Goal: Transaction & Acquisition: Purchase product/service

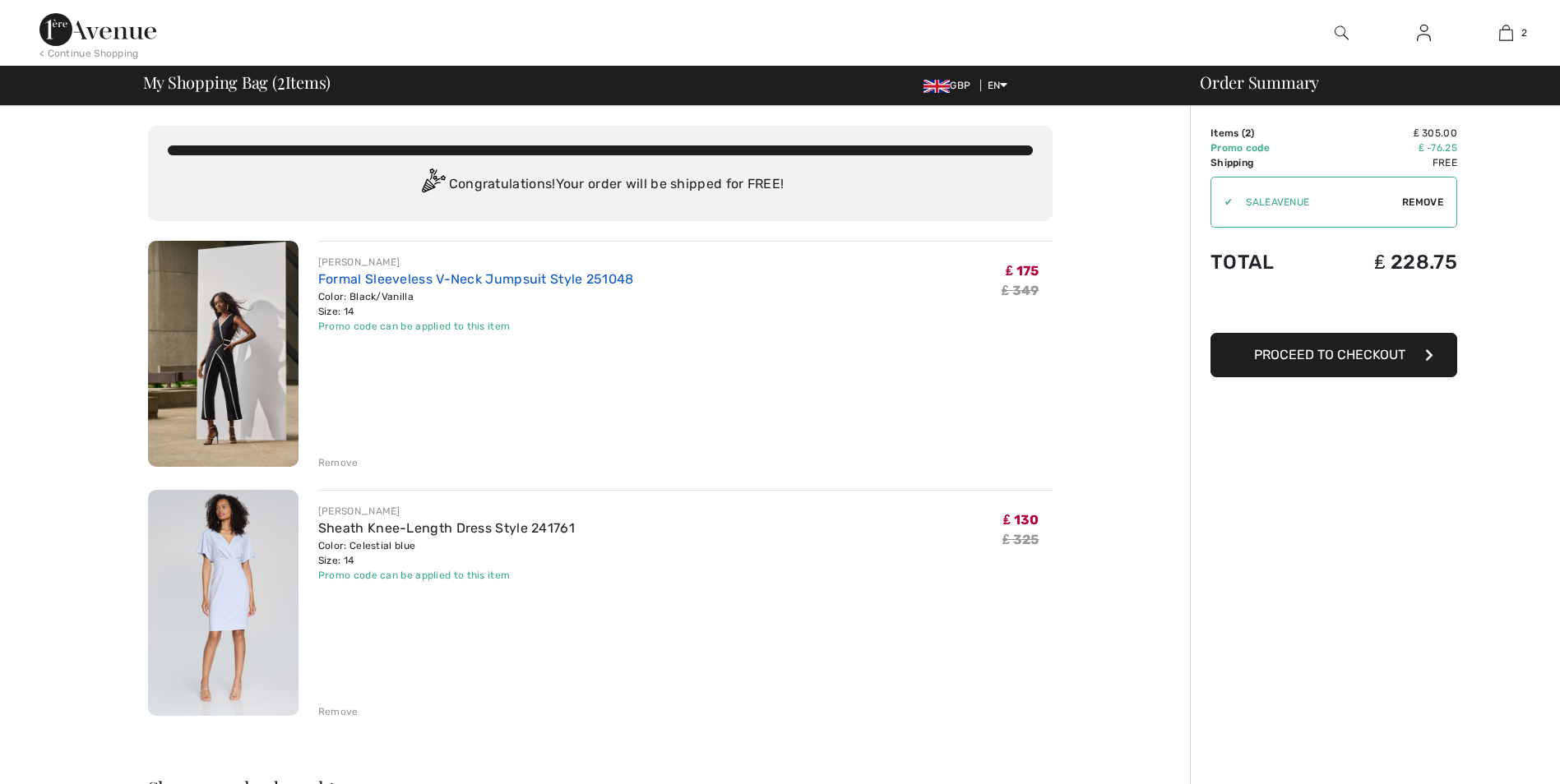
click at [503, 274] on link "Formal Sleeveless V-Neck Jumpsuit Style 251048" at bounding box center [476, 279] width 316 height 16
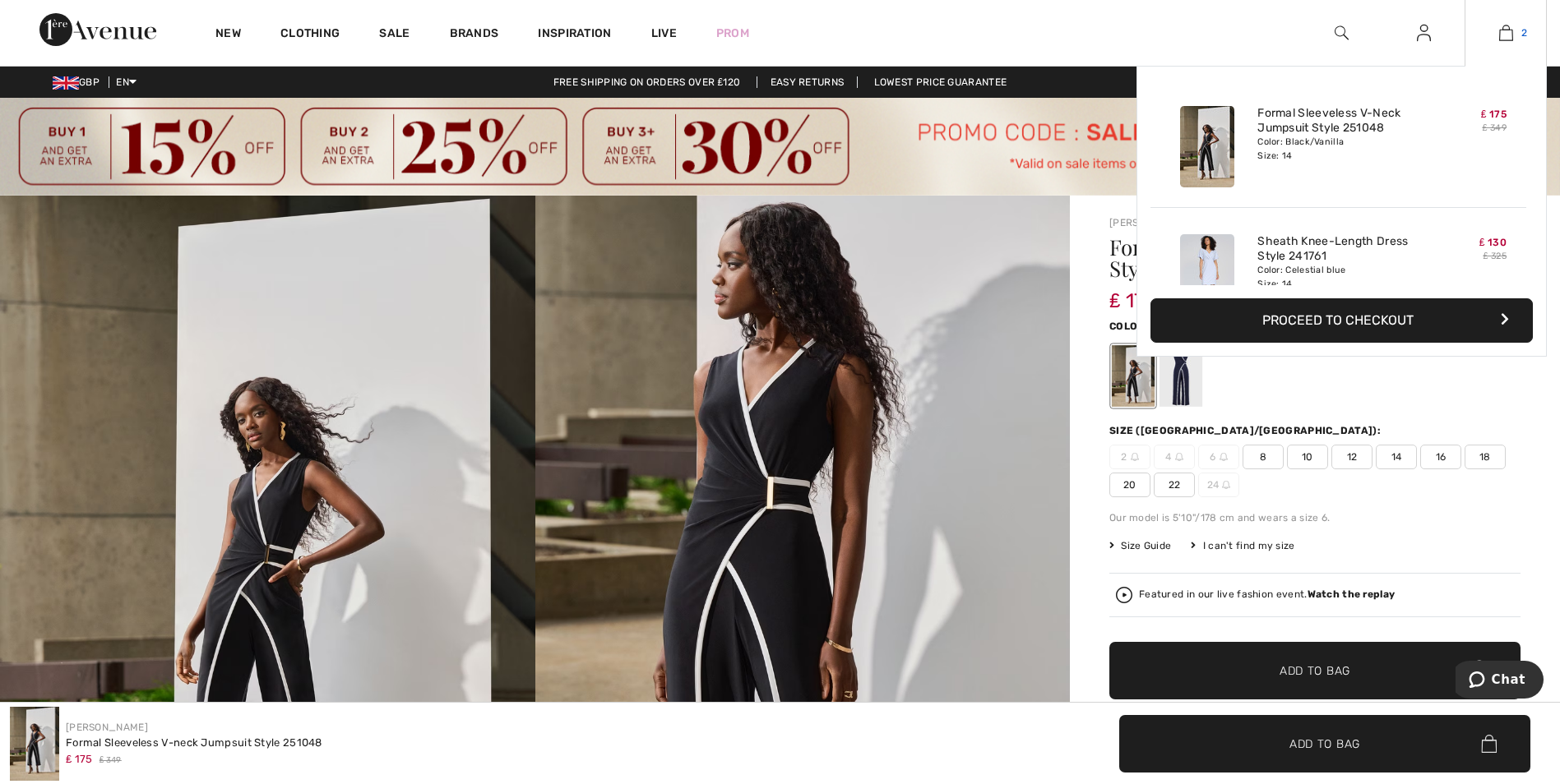
click at [1509, 31] on img at bounding box center [1507, 32] width 14 height 20
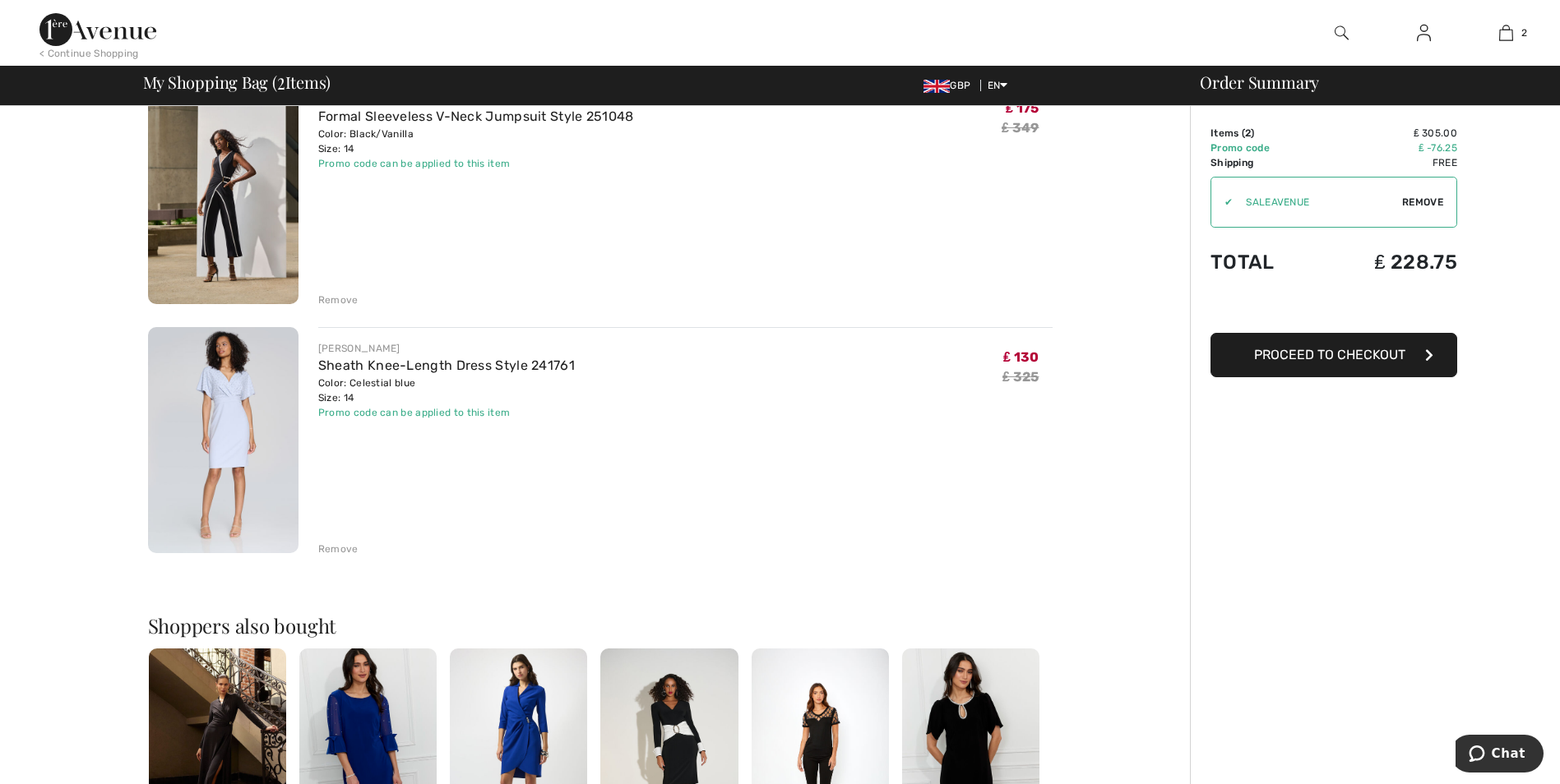
scroll to position [165, 0]
click at [209, 426] on img at bounding box center [223, 438] width 151 height 226
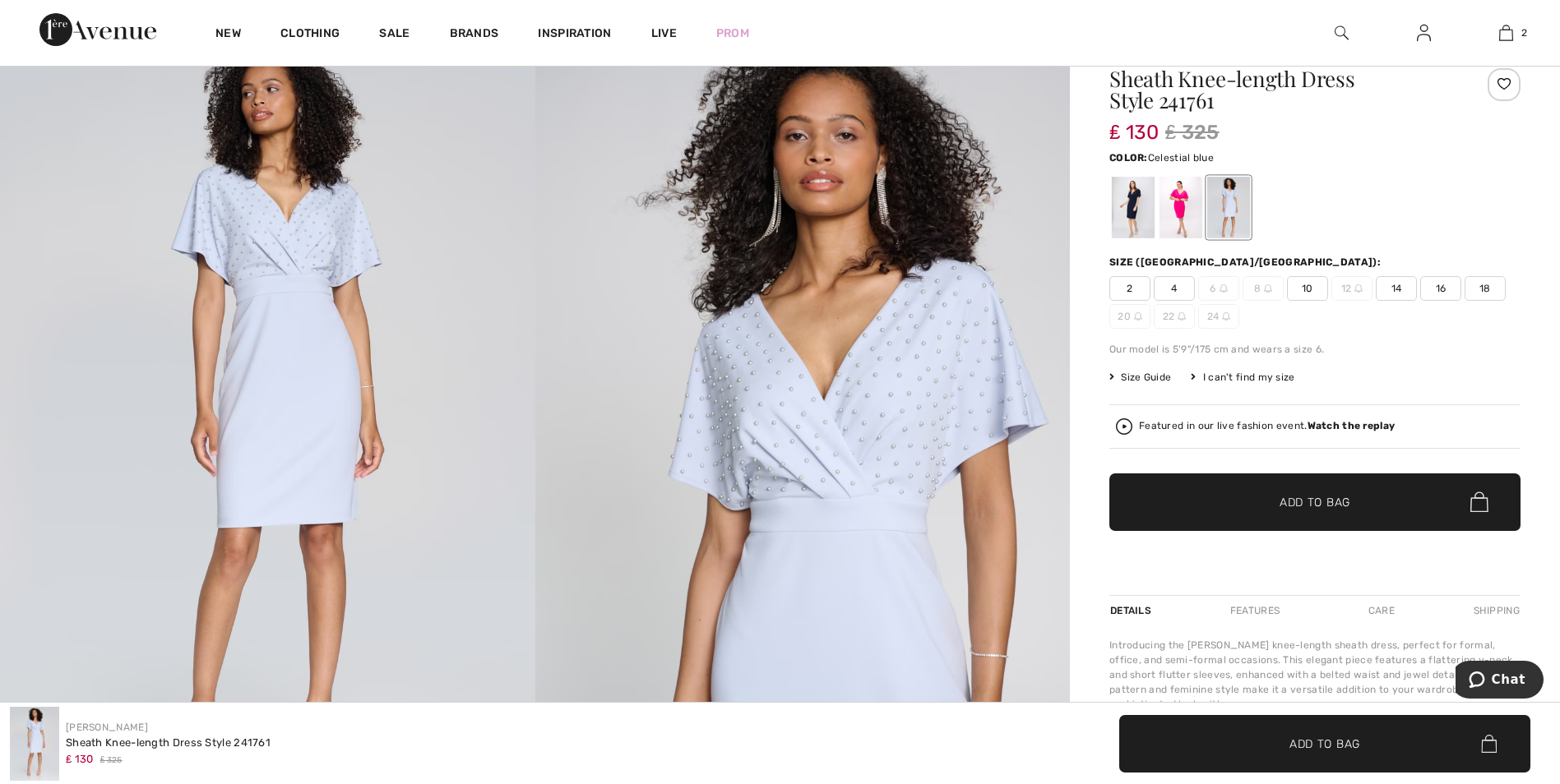
scroll to position [165, 0]
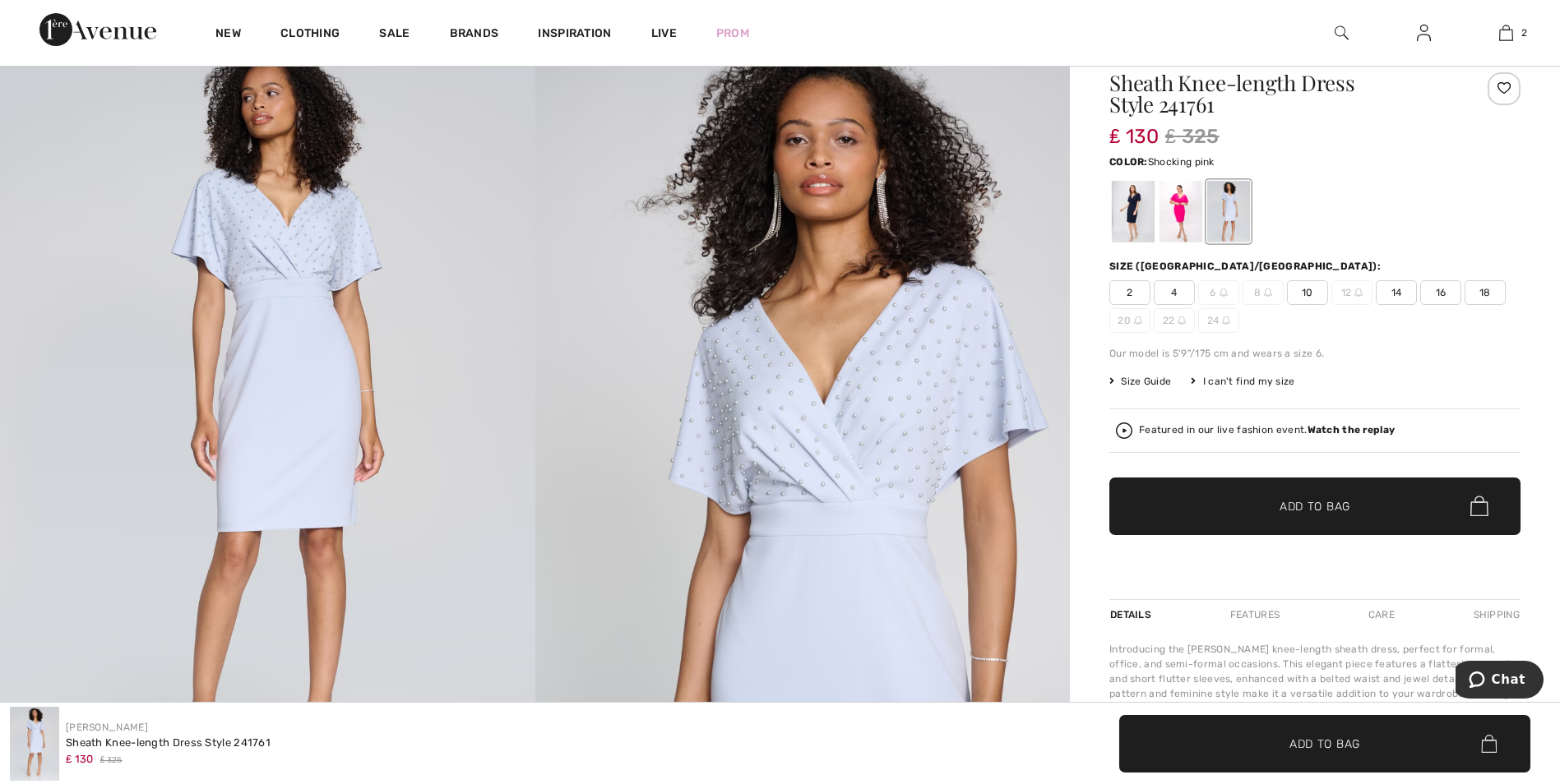
click at [1175, 217] on div at bounding box center [1180, 211] width 43 height 62
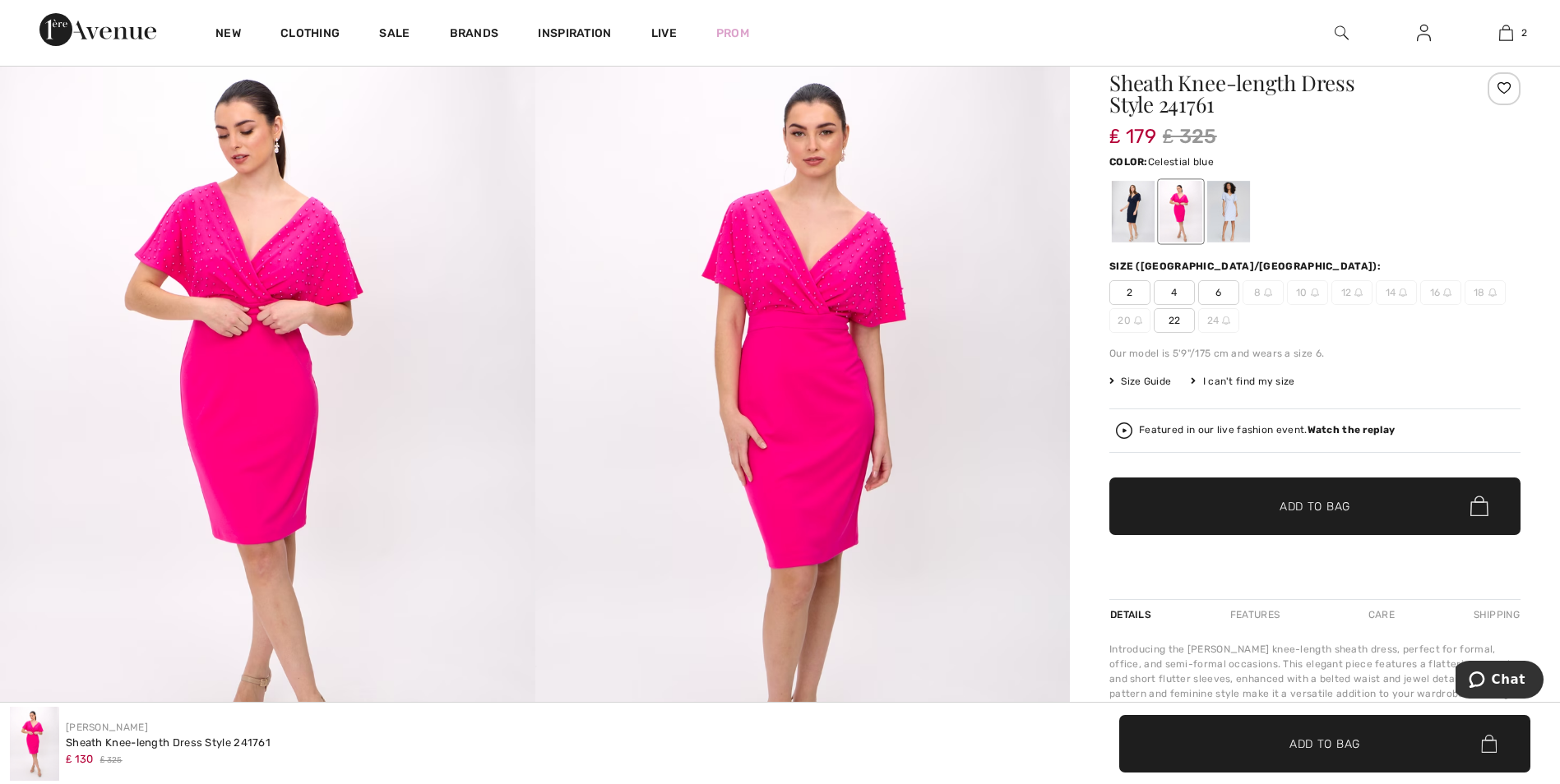
click at [1227, 210] on div at bounding box center [1228, 211] width 43 height 62
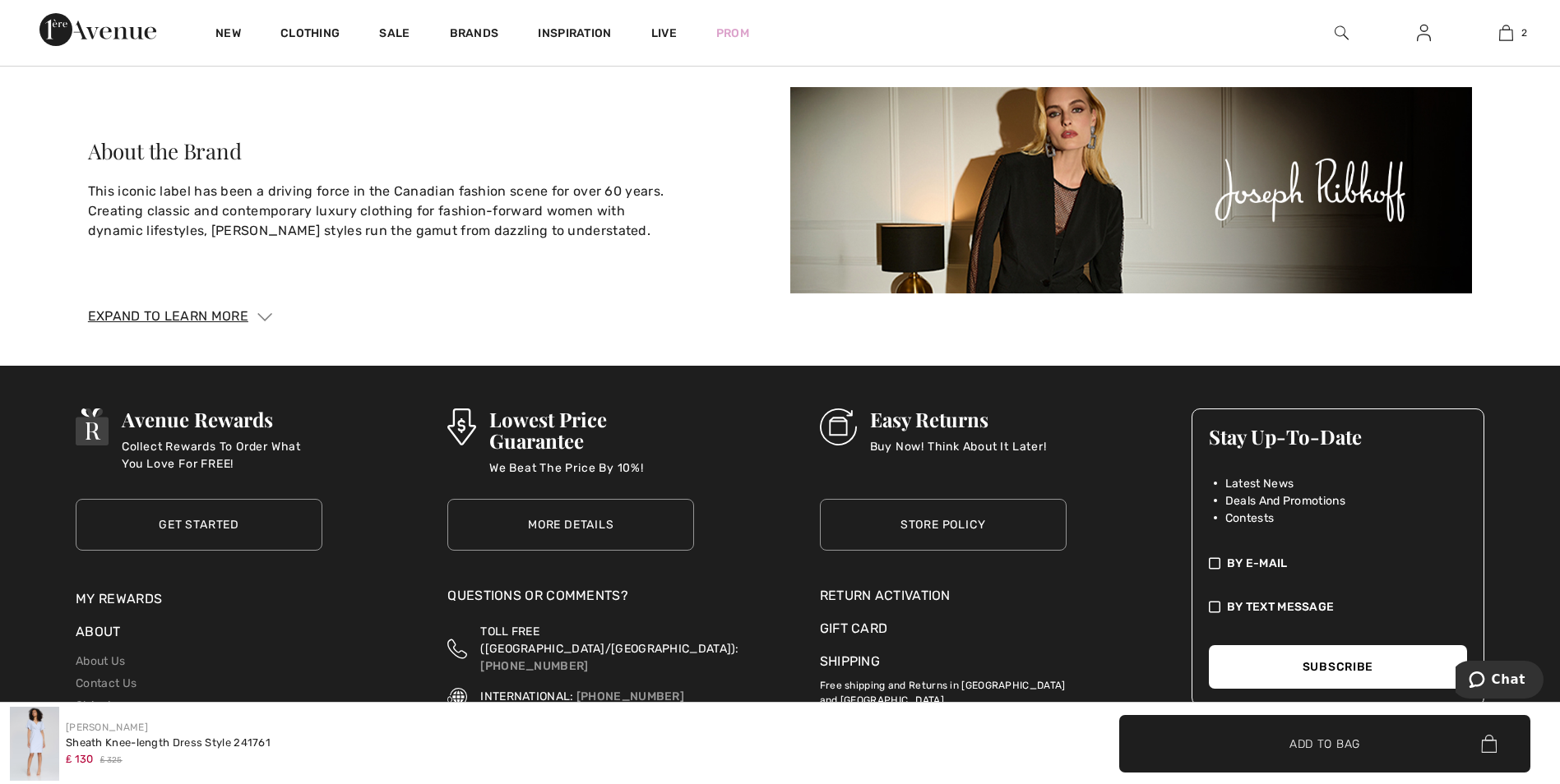
scroll to position [3698, 0]
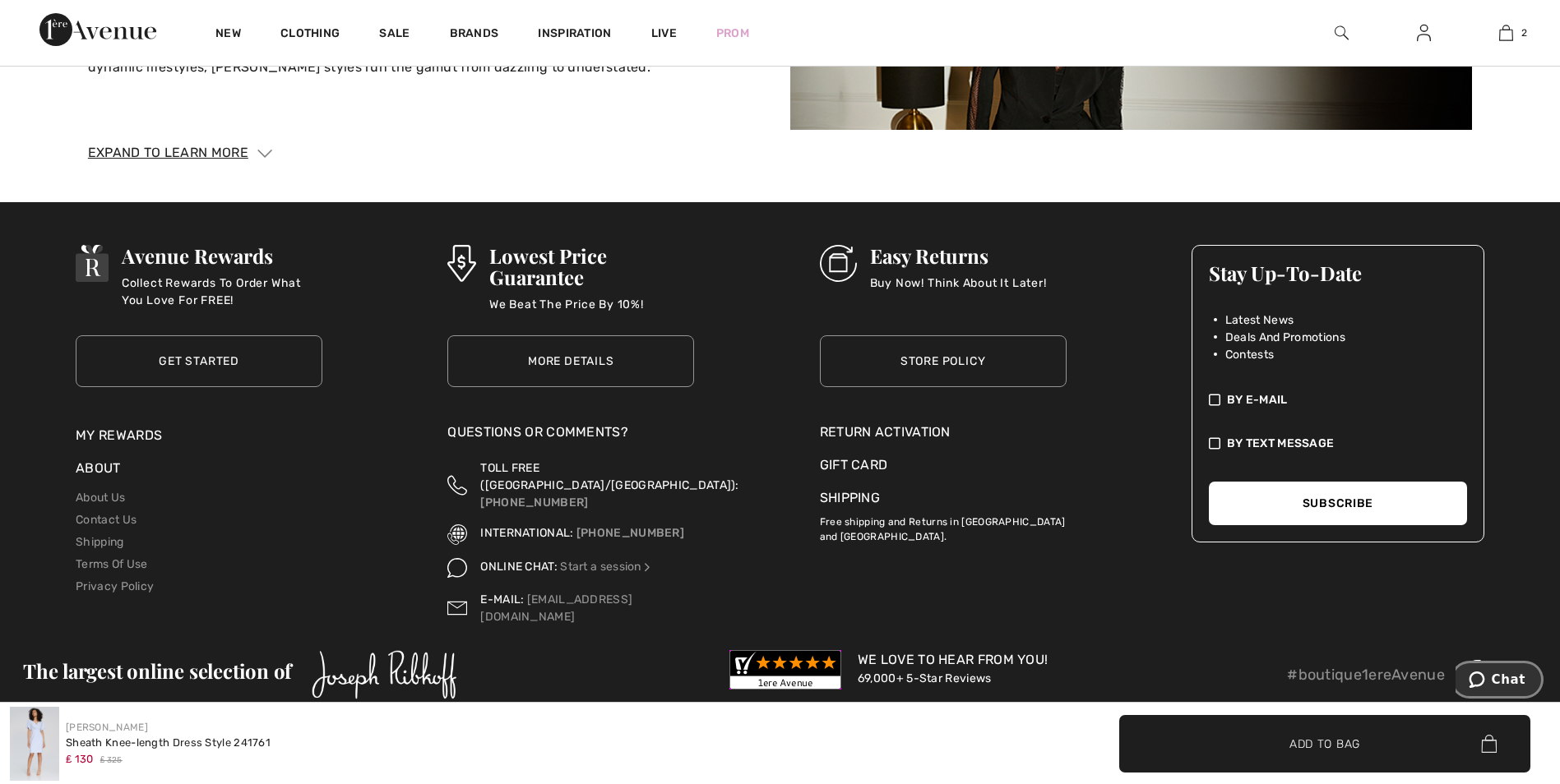
click at [1497, 675] on span "Chat" at bounding box center [1509, 679] width 34 height 15
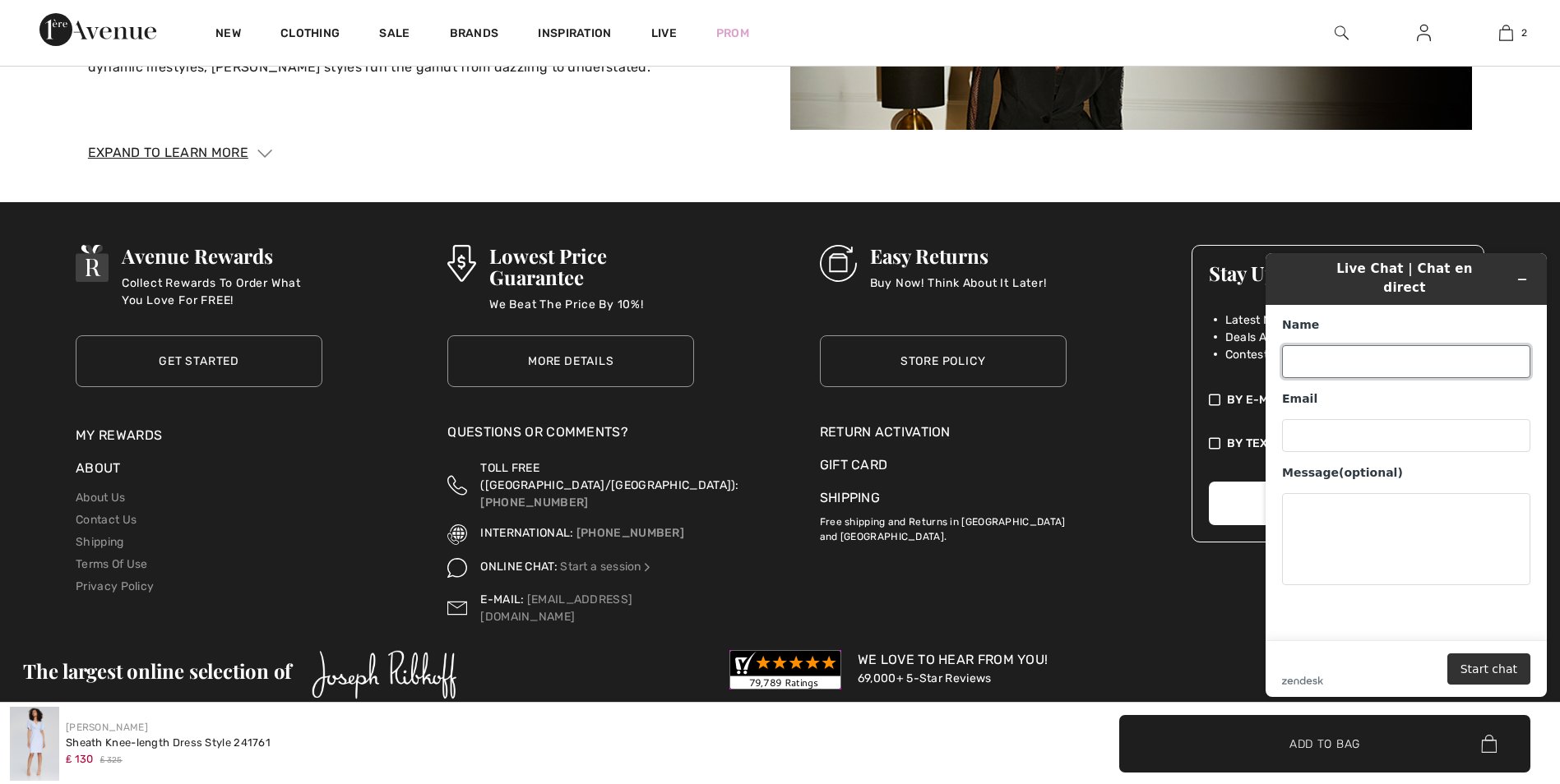
click at [1350, 350] on input "Name" at bounding box center [1406, 362] width 249 height 33
type input "[PERSON_NAME]"
click at [1341, 419] on input "Email" at bounding box center [1406, 436] width 249 height 33
type input "[EMAIL_ADDRESS][DOMAIN_NAME]"
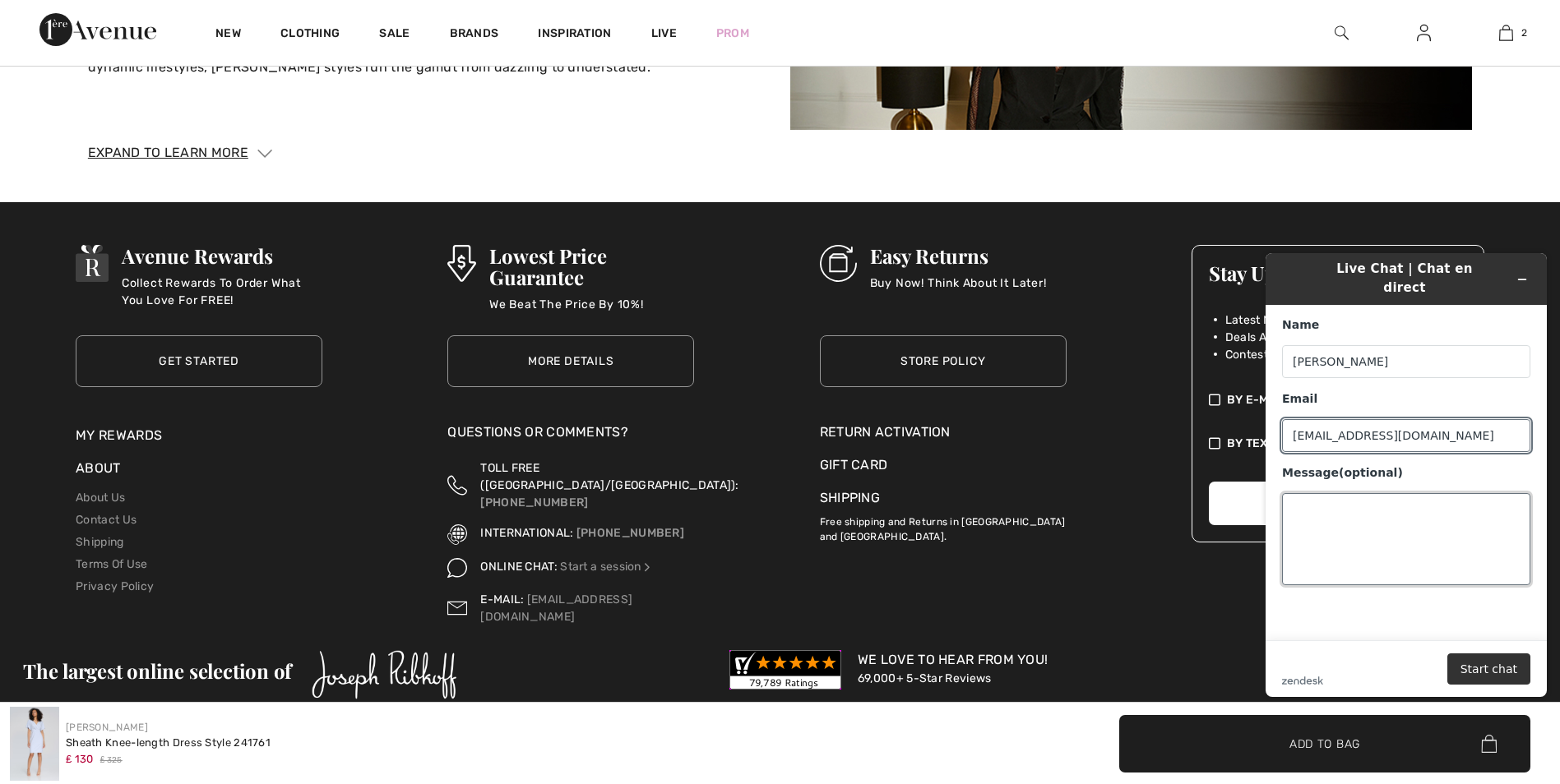
click at [1334, 494] on textarea "Message (optional)" at bounding box center [1406, 540] width 249 height 92
type textarea "Can i exchange sale items if they dont fit?"
click at [1481, 659] on button "Start chat" at bounding box center [1488, 669] width 83 height 31
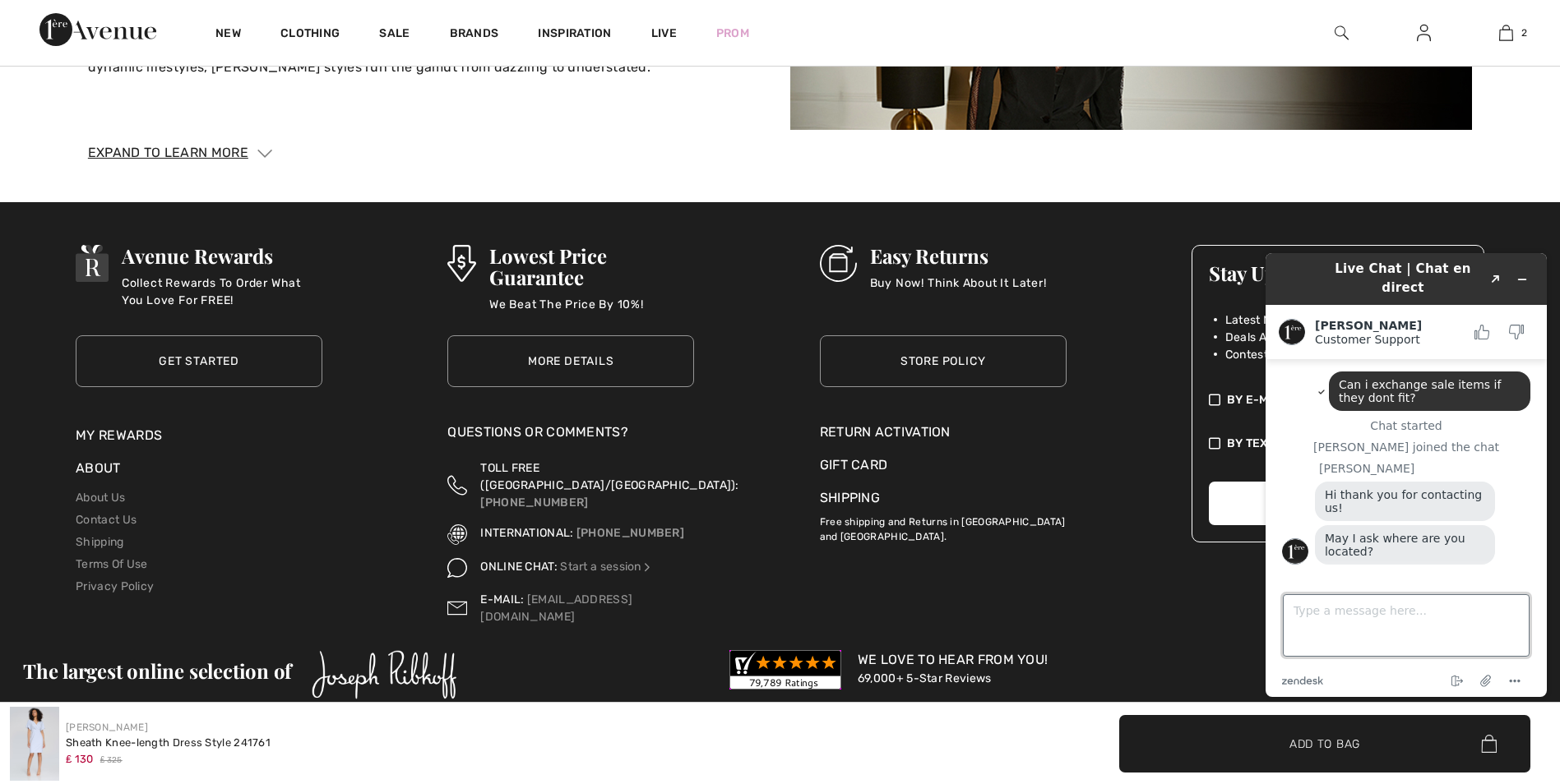
click at [1324, 624] on textarea "Type a message here..." at bounding box center [1406, 626] width 247 height 63
type textarea "uk"
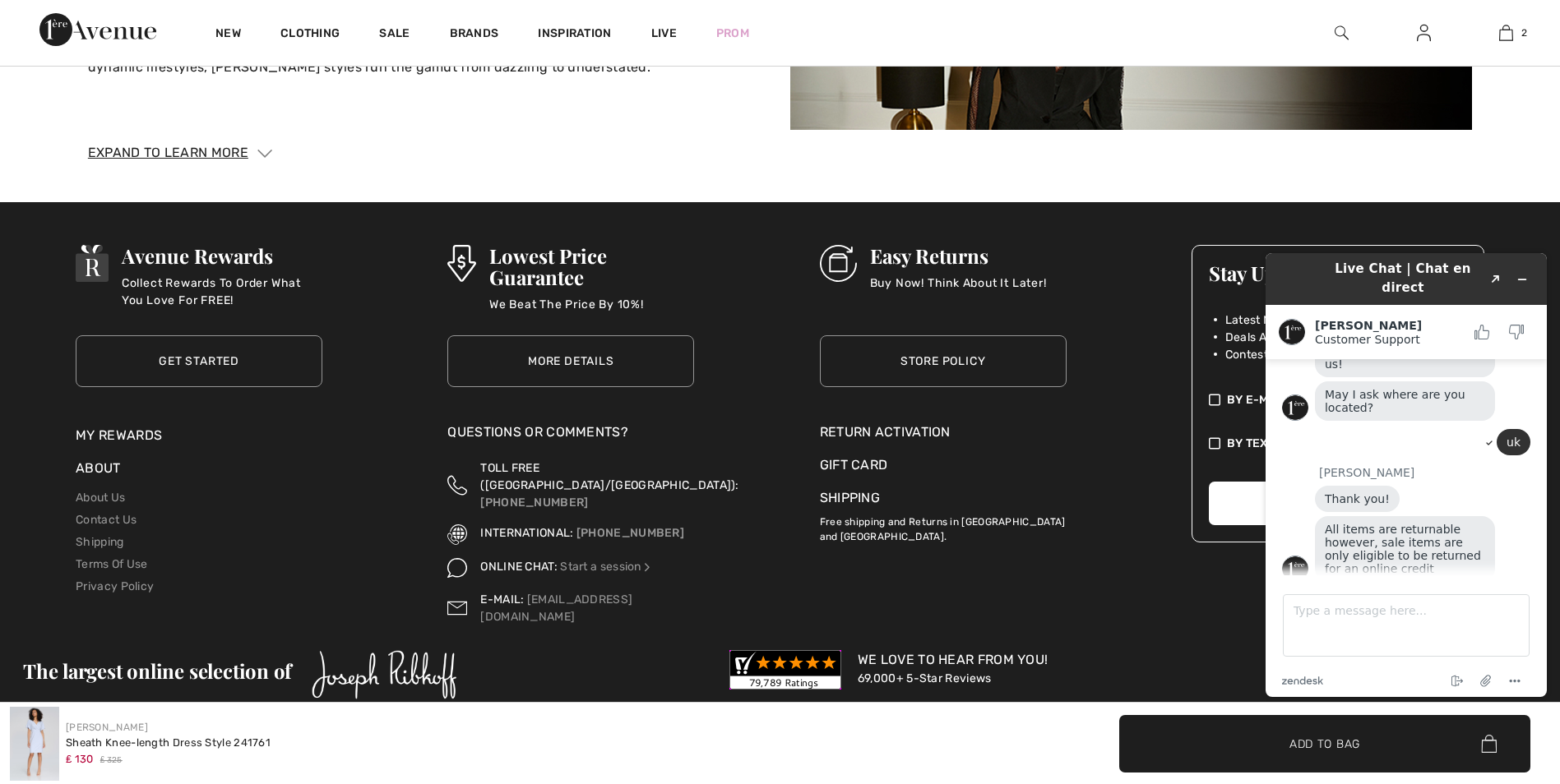
scroll to position [140, 0]
click at [1384, 610] on textarea "Type a message here..." at bounding box center [1406, 626] width 247 height 63
type textarea "ok thank you"
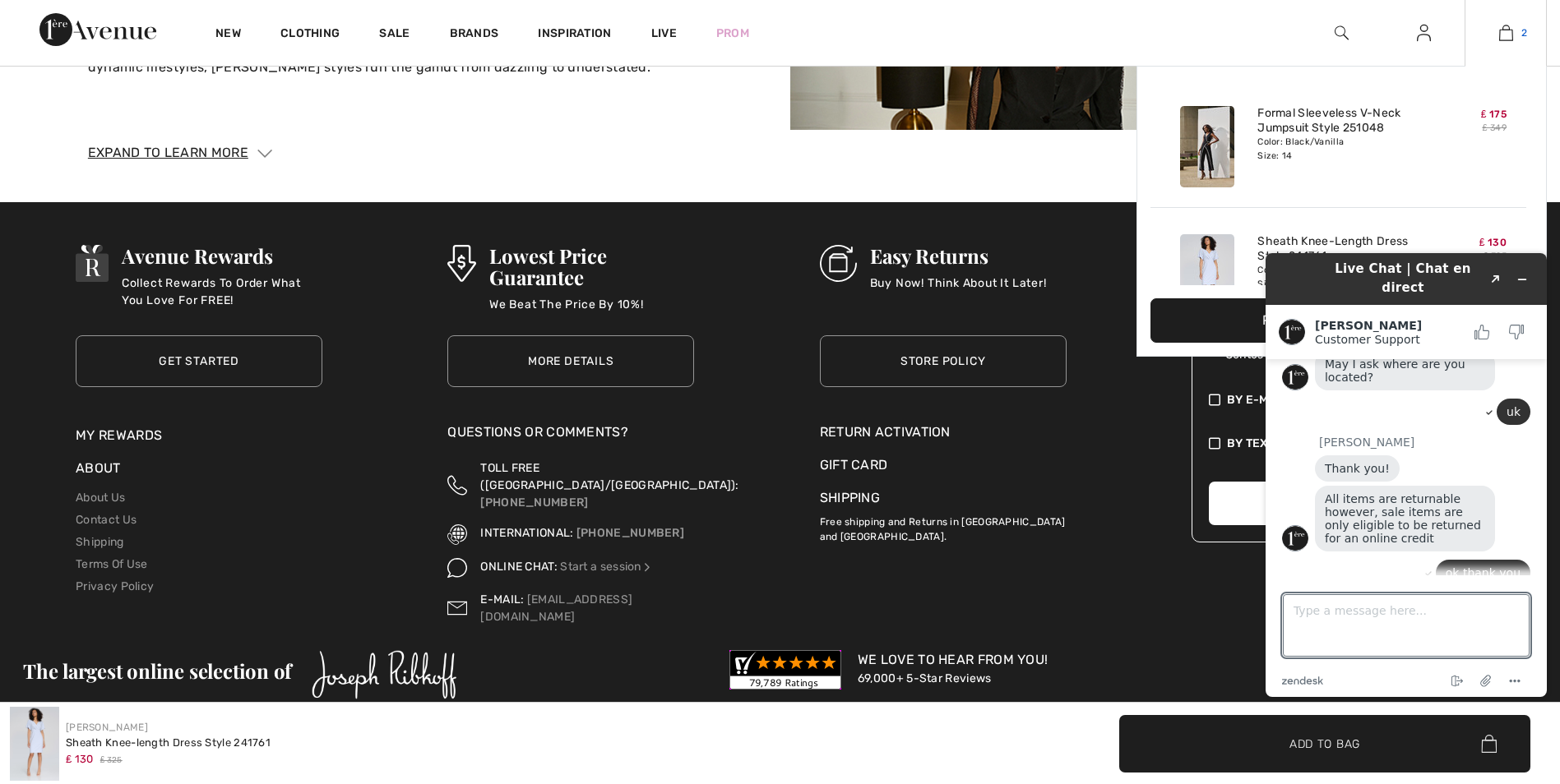
click at [1502, 32] on img at bounding box center [1507, 32] width 14 height 20
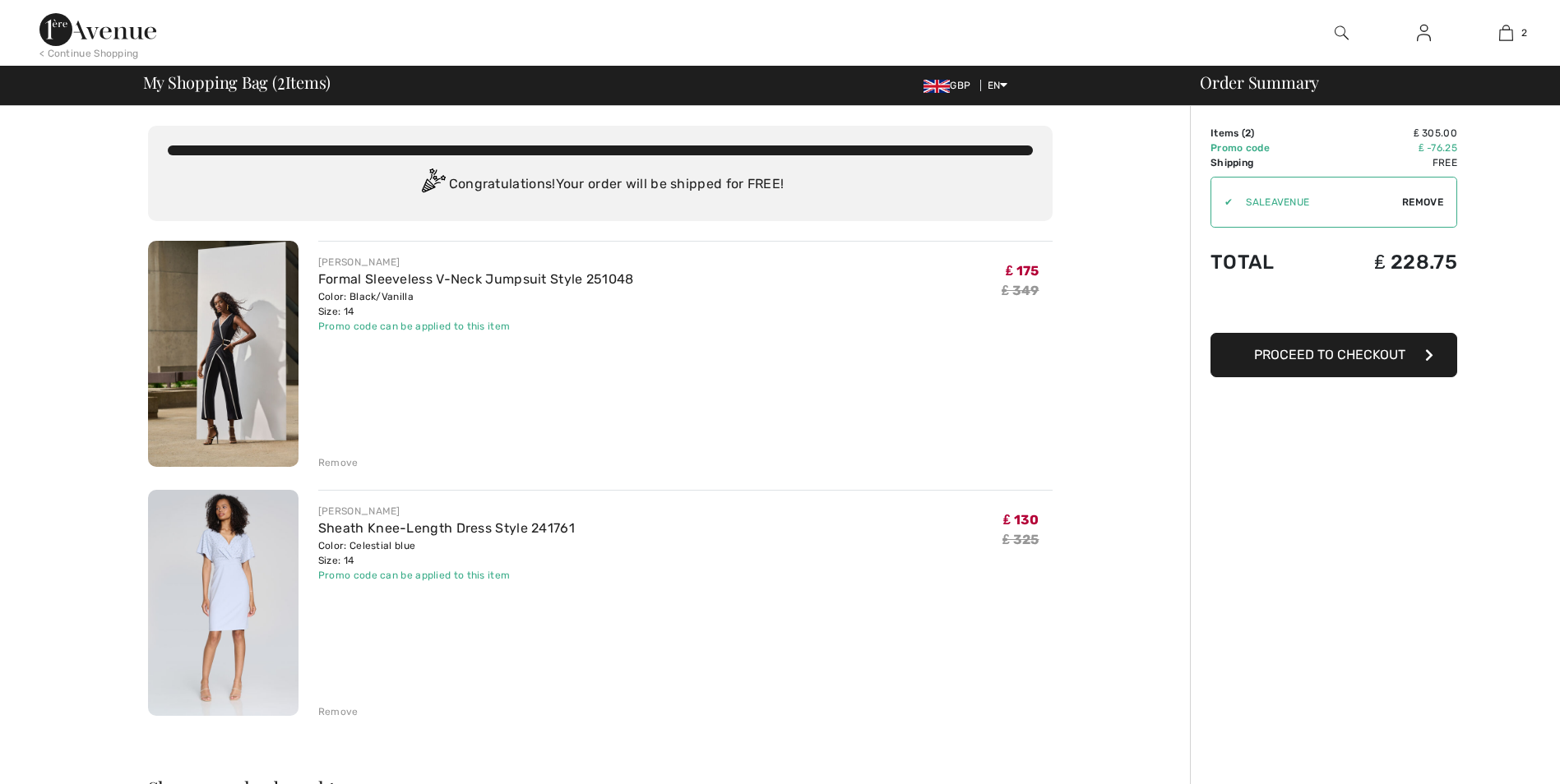
scroll to position [179, 0]
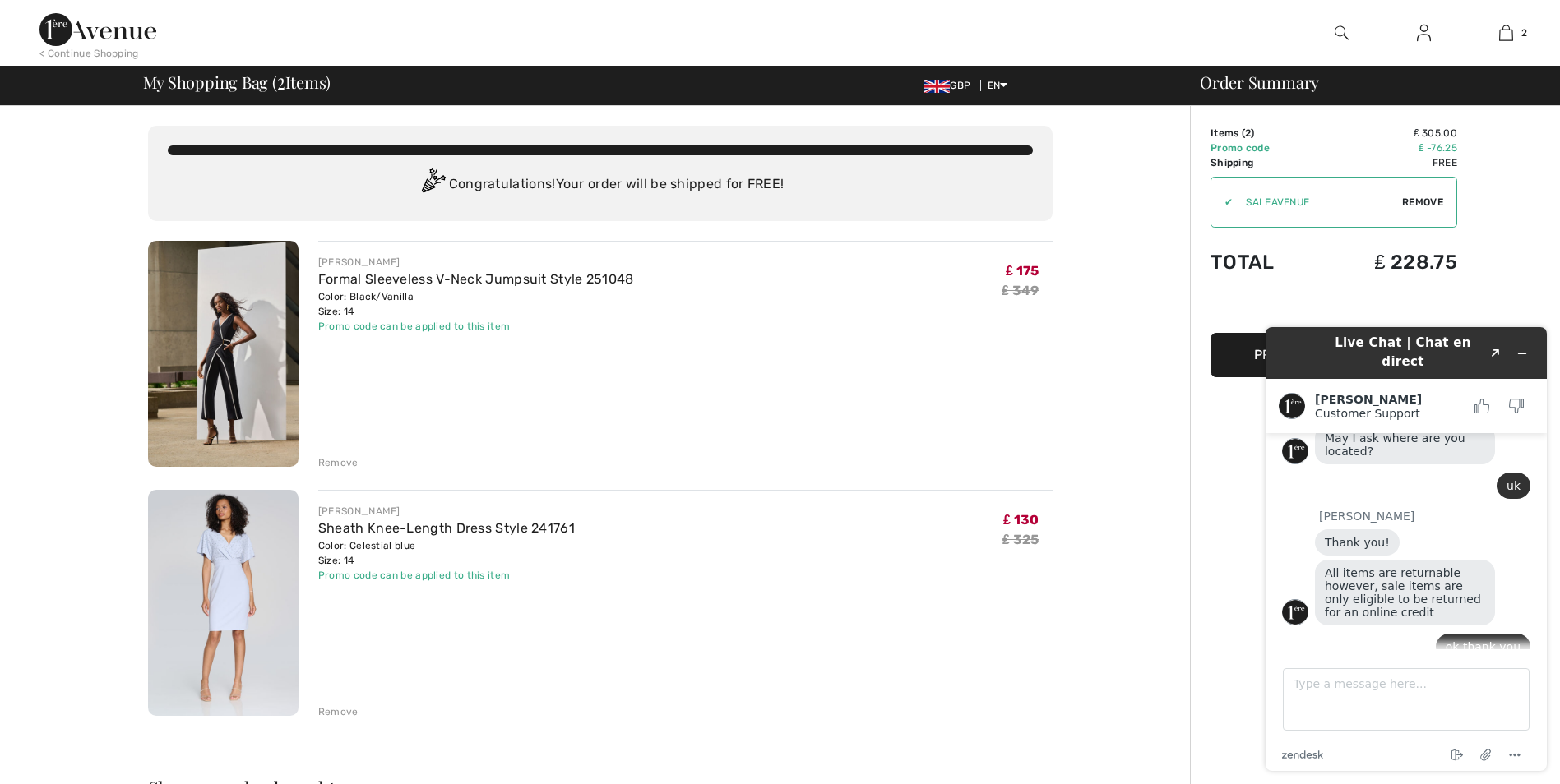
click at [217, 605] on img at bounding box center [223, 603] width 151 height 226
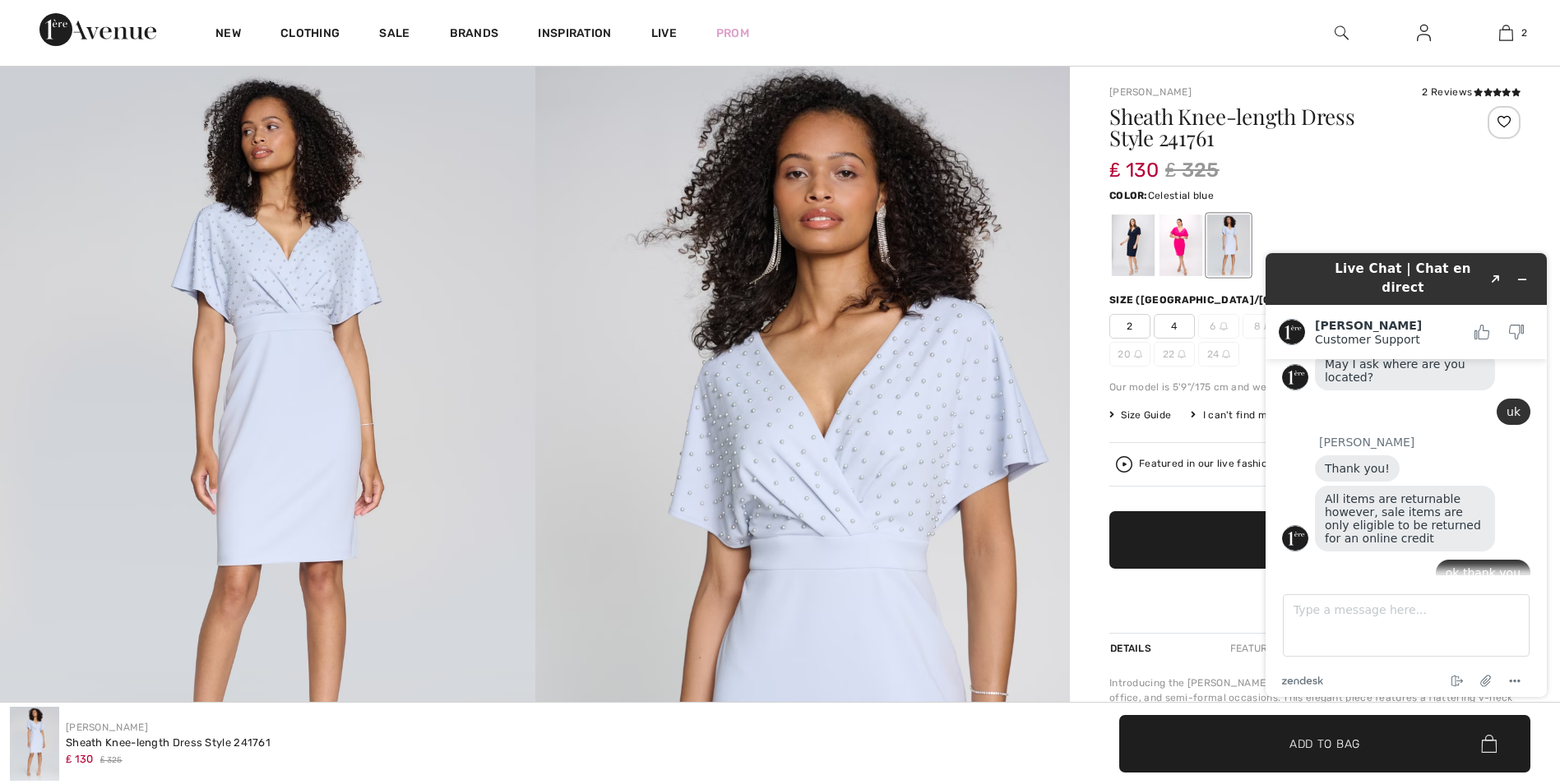
scroll to position [82, 0]
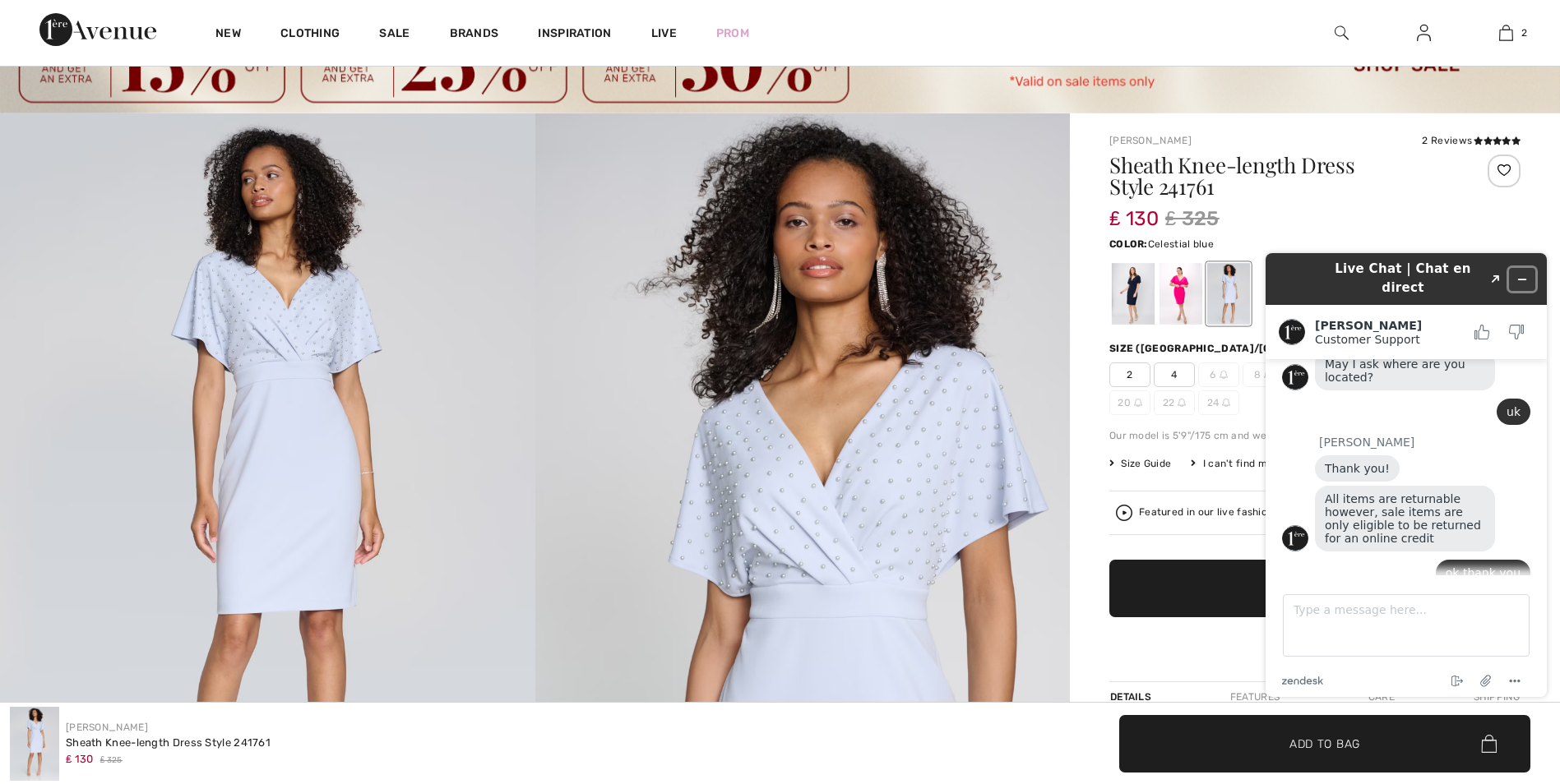
click at [1522, 274] on icon "Minimize widget" at bounding box center [1522, 279] width 11 height 11
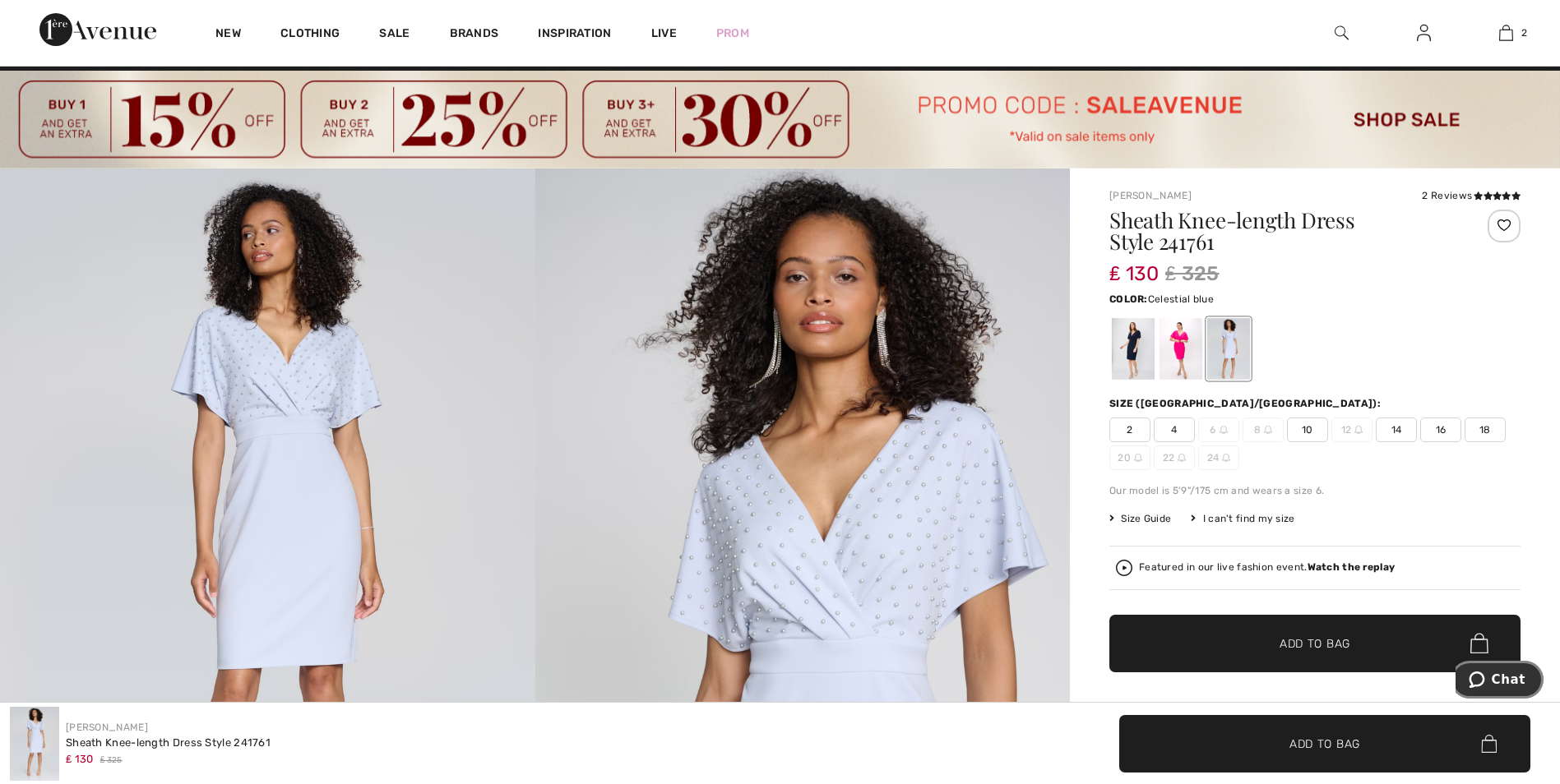
scroll to position [0, 0]
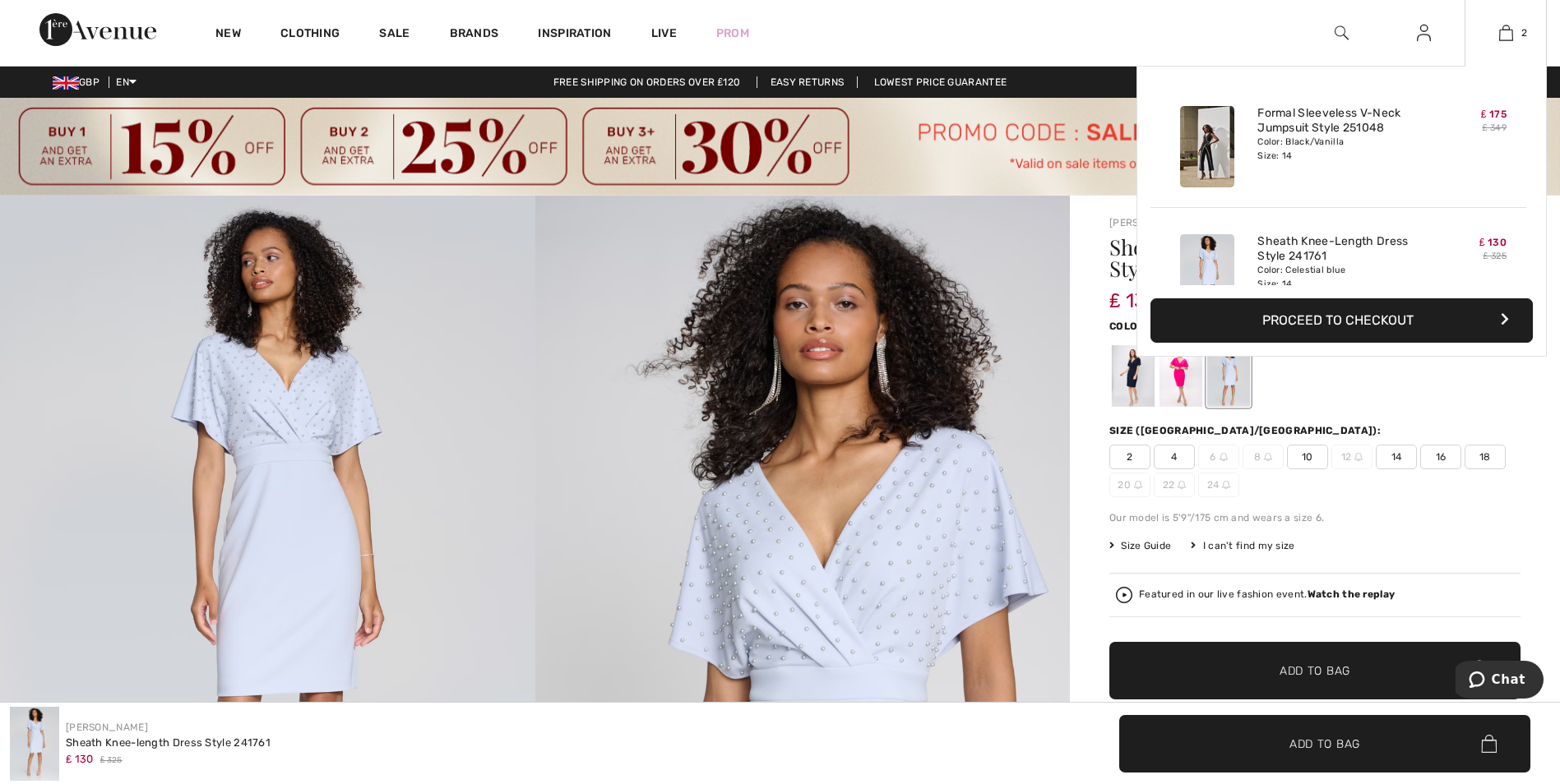
click at [1302, 323] on button "Proceed to Checkout" at bounding box center [1342, 320] width 382 height 44
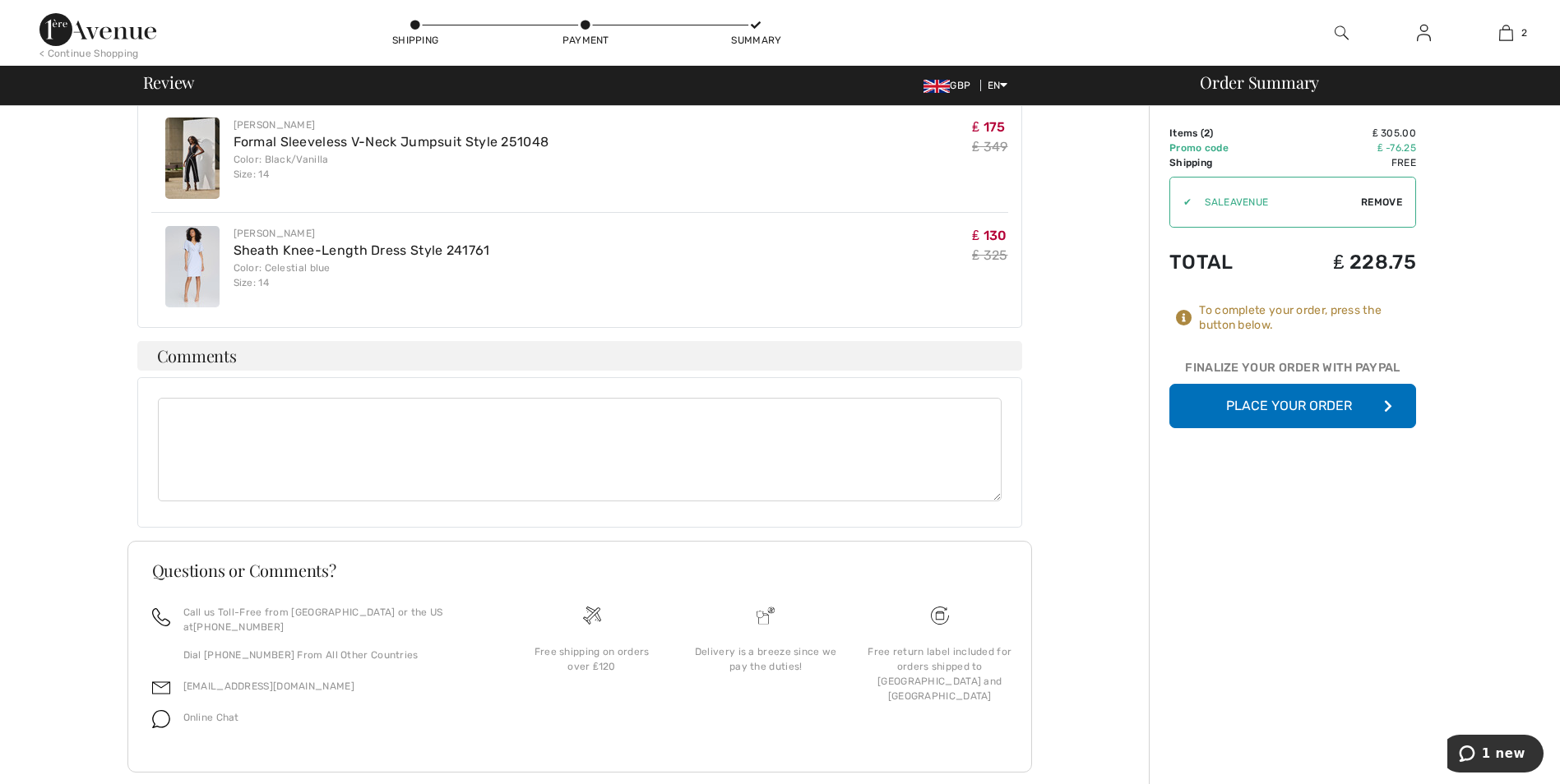
scroll to position [863, 0]
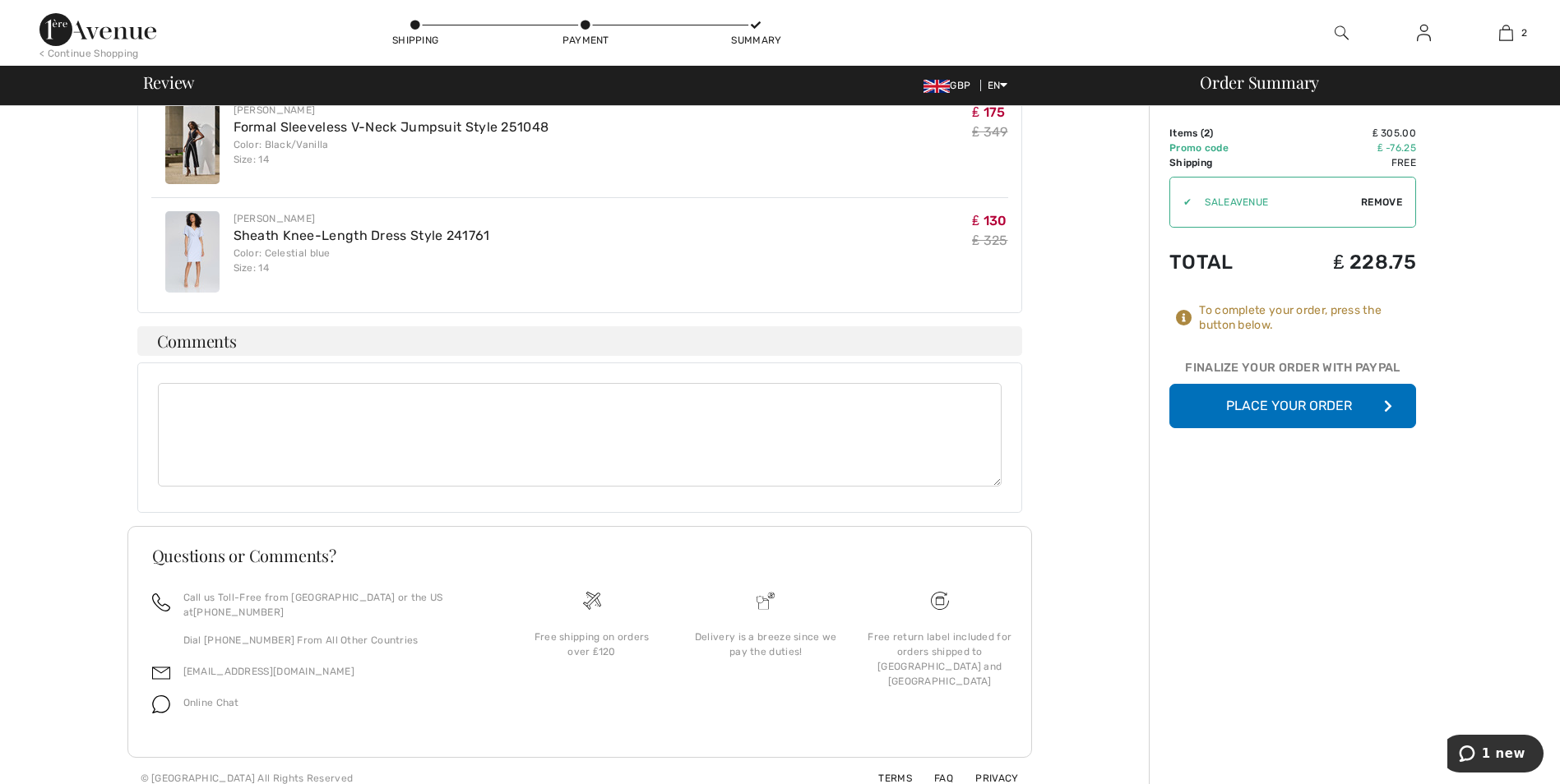
click at [1292, 400] on button "Place Your Order" at bounding box center [1293, 406] width 247 height 44
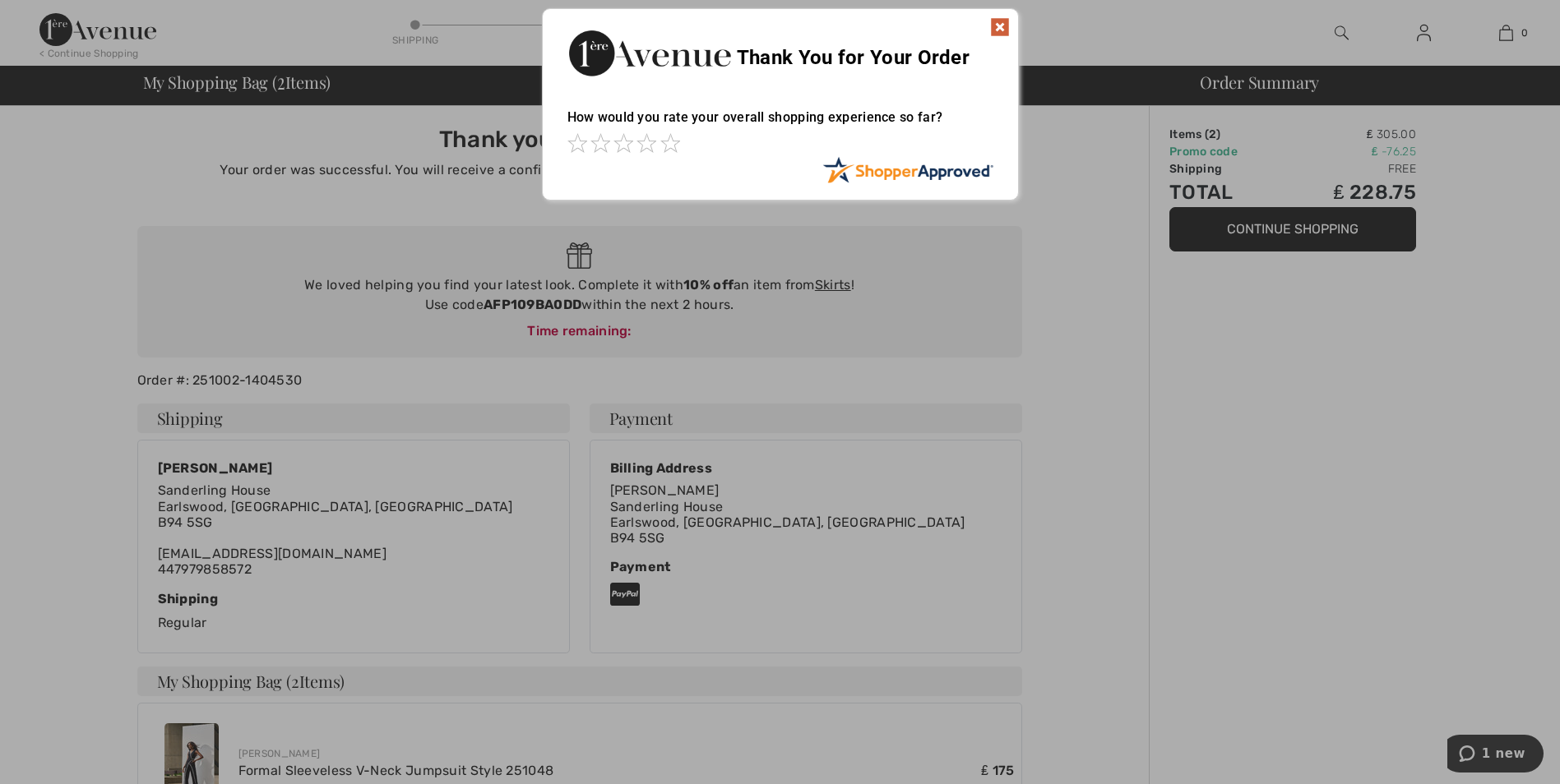
click at [1002, 31] on img at bounding box center [1000, 27] width 20 height 20
